Goal: Transaction & Acquisition: Purchase product/service

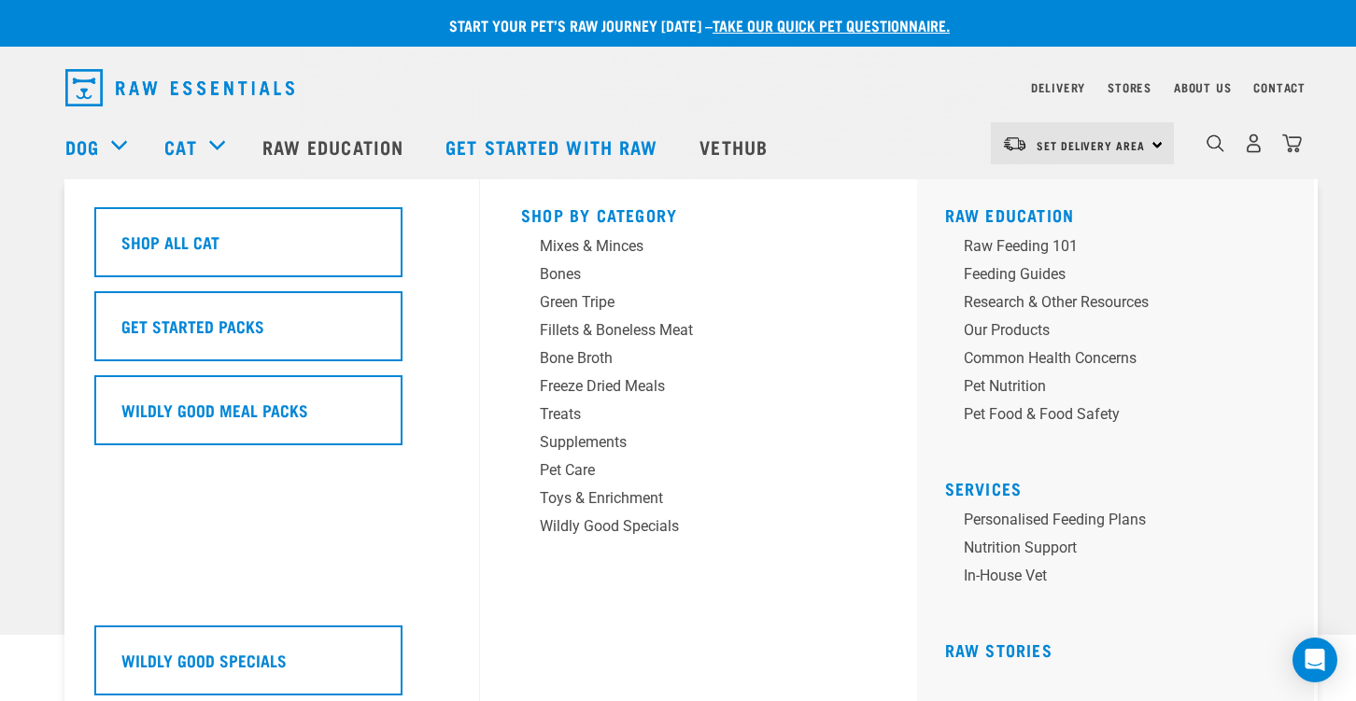
click at [201, 149] on div "Cat" at bounding box center [203, 146] width 78 height 75
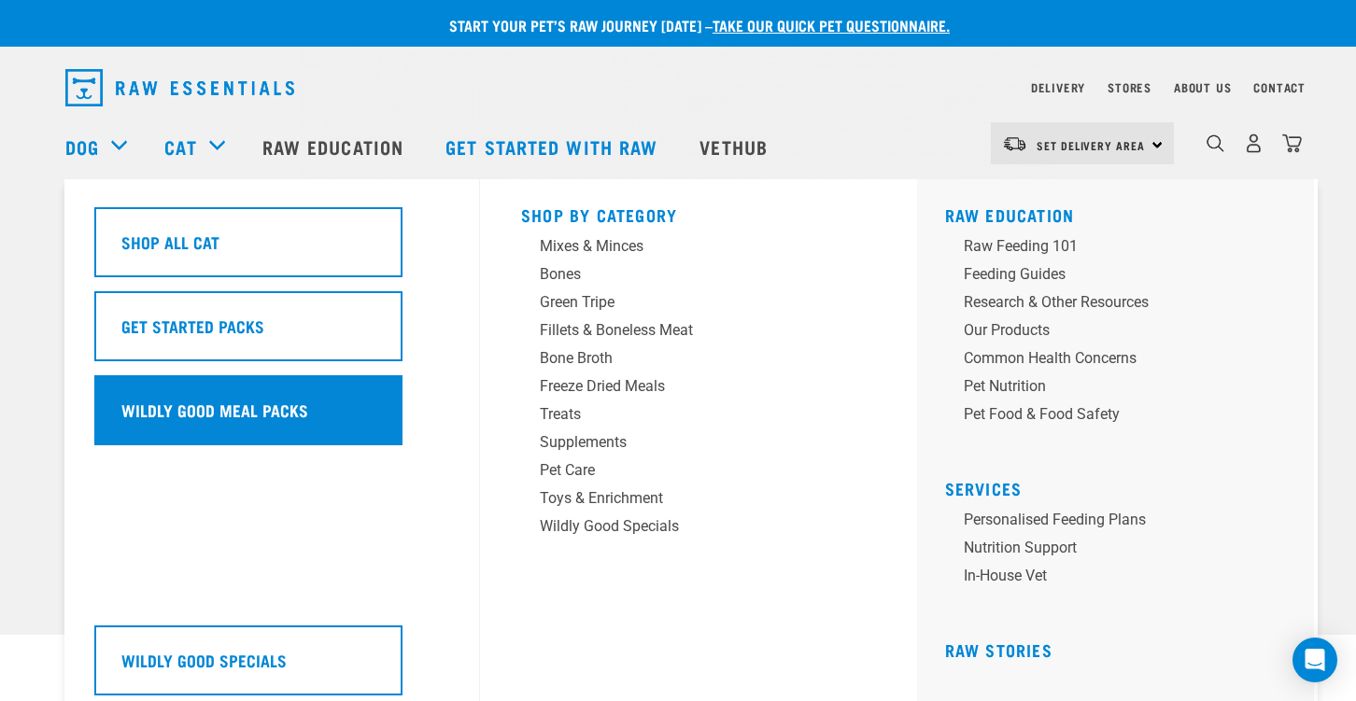
click at [265, 403] on h5 "Wildly Good Meal Packs" at bounding box center [214, 410] width 187 height 24
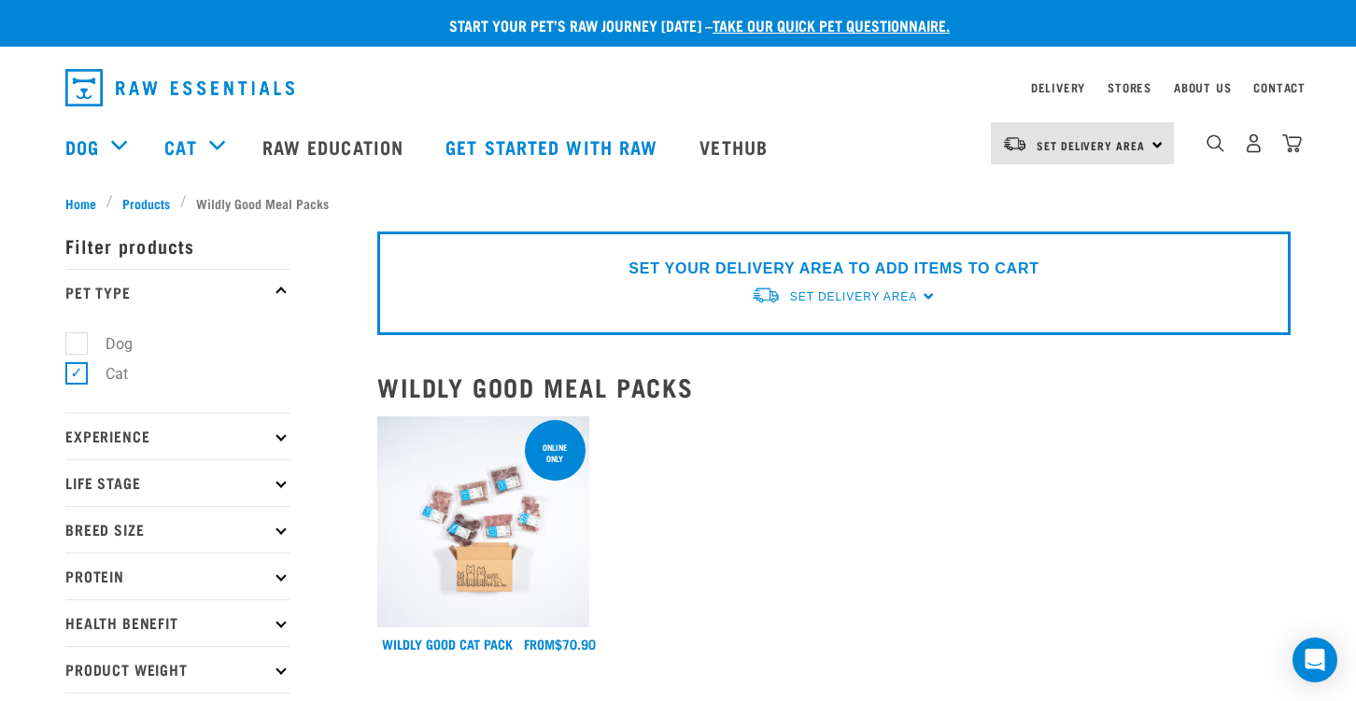
click at [446, 540] on img at bounding box center [483, 523] width 212 height 212
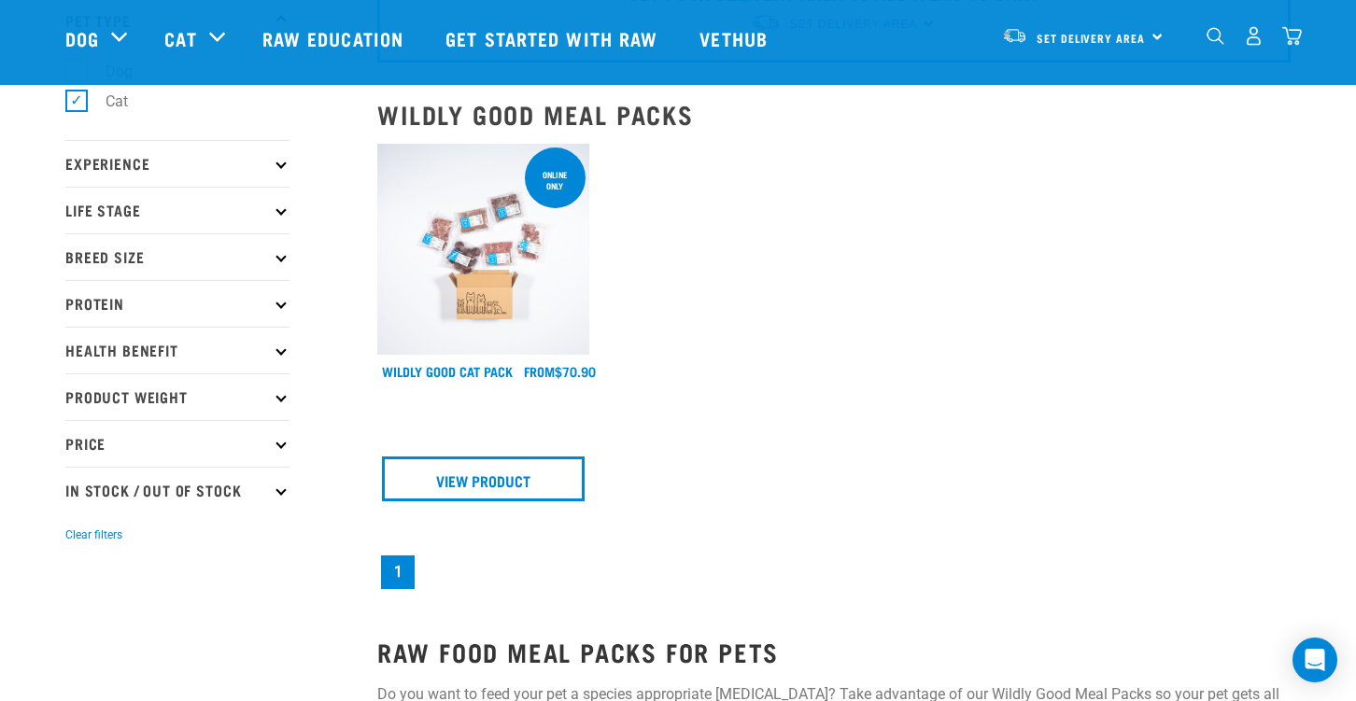
scroll to position [144, 0]
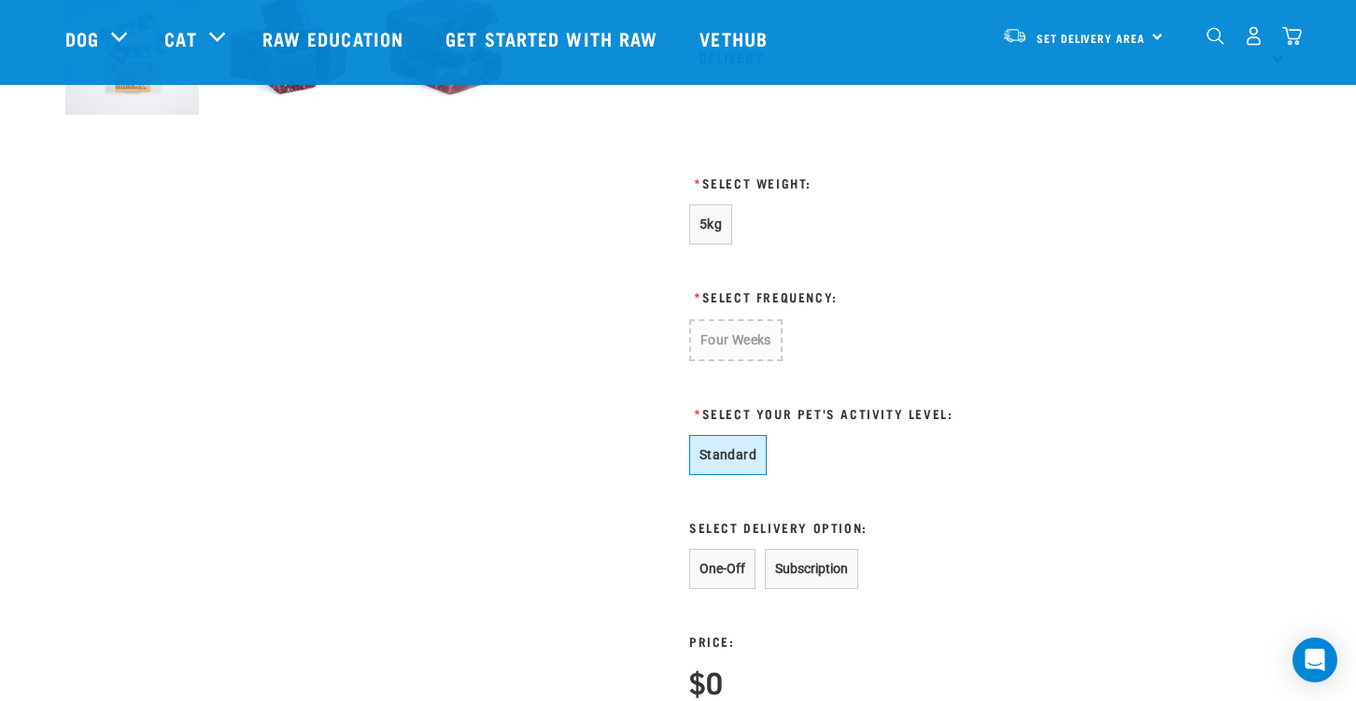
scroll to position [776, 0]
click at [729, 573] on button "One-Off" at bounding box center [722, 568] width 66 height 40
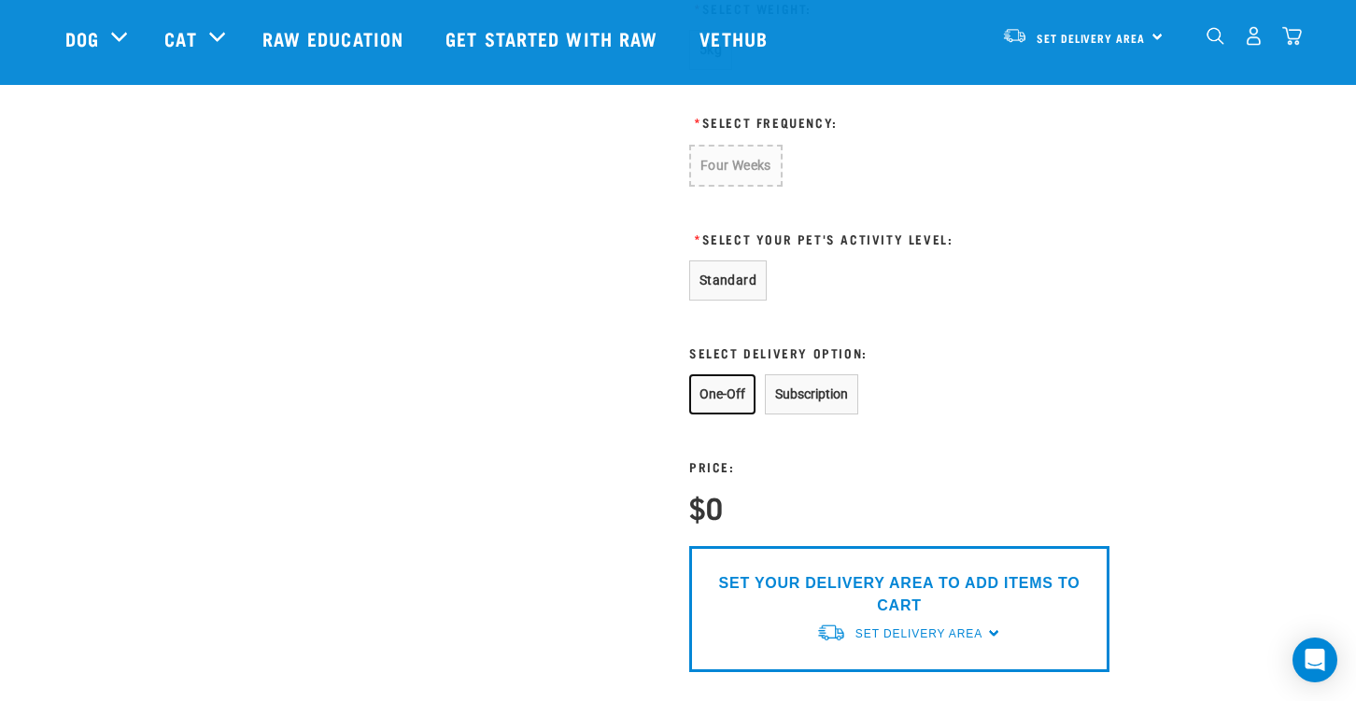
scroll to position [952, 0]
click at [780, 411] on button "Subscription" at bounding box center [811, 393] width 93 height 40
click at [744, 292] on button "Standard" at bounding box center [728, 279] width 78 height 40
click at [733, 382] on button "One-Off" at bounding box center [722, 393] width 66 height 40
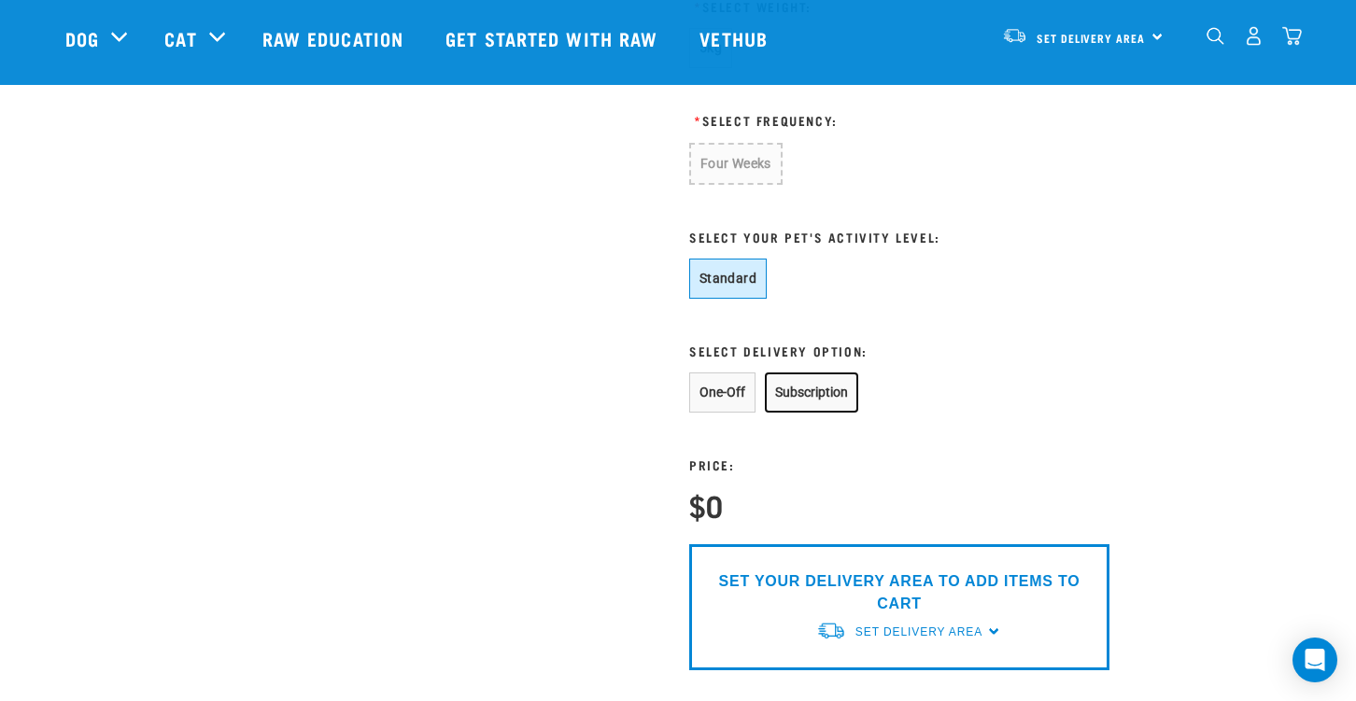
click at [783, 389] on button "Subscription" at bounding box center [811, 393] width 93 height 40
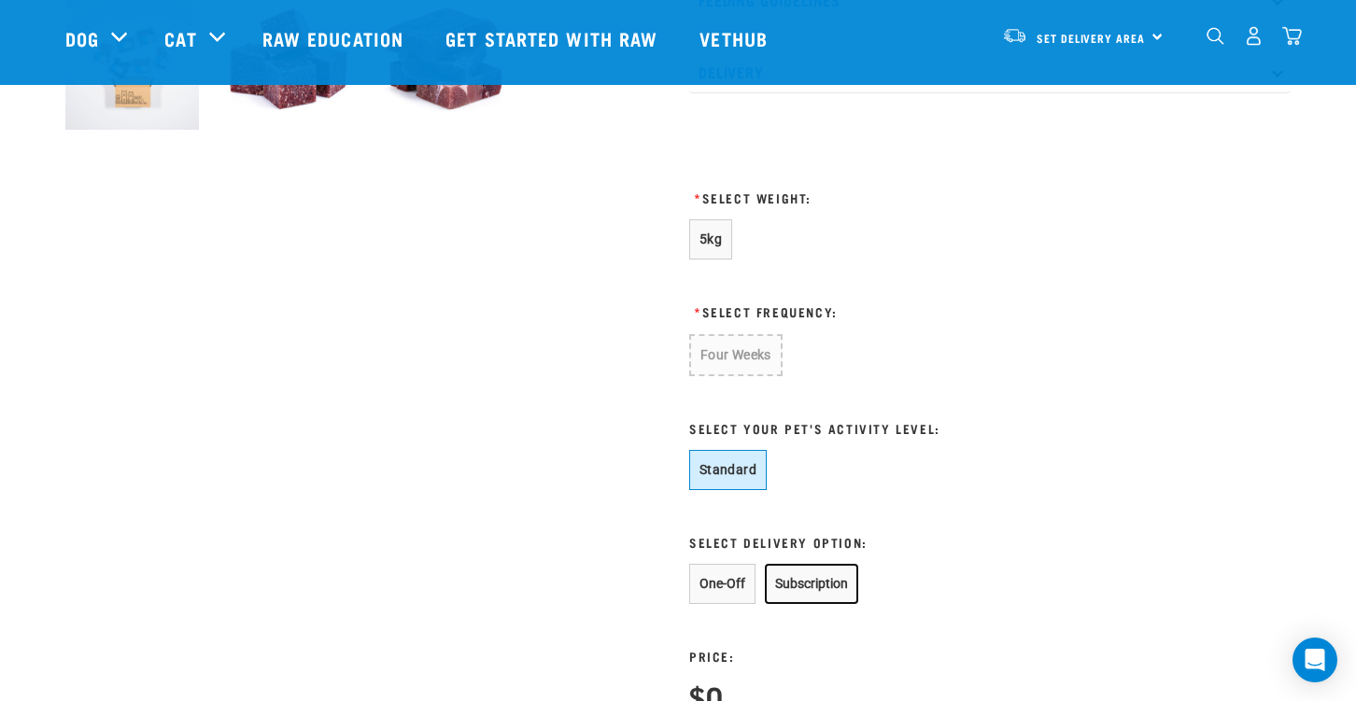
scroll to position [717, 0]
